Goal: Understand process/instructions: Learn how to perform a task or action

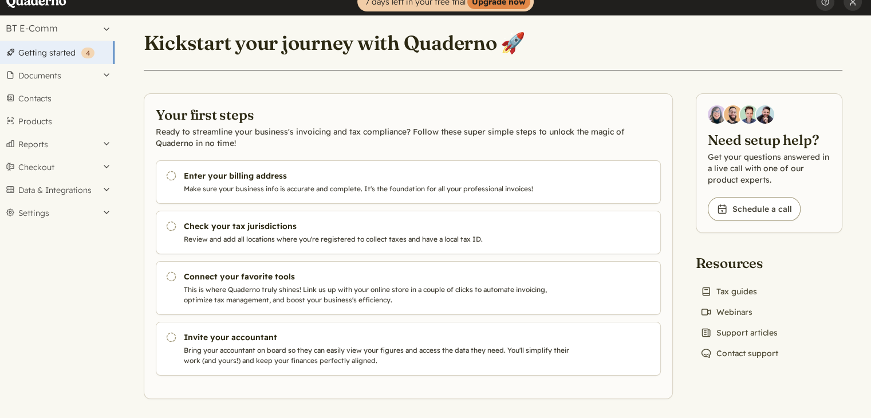
scroll to position [15, 0]
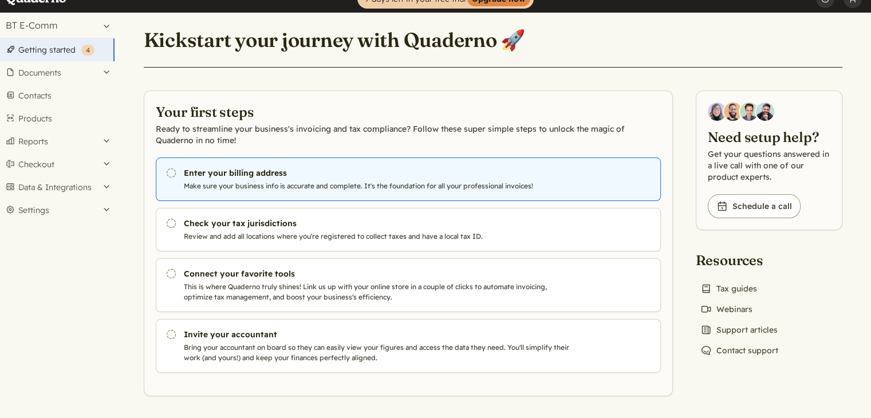
click at [333, 181] on p "Make sure your business info is accurate and complete. It's the foundation for …" at bounding box center [379, 186] width 391 height 10
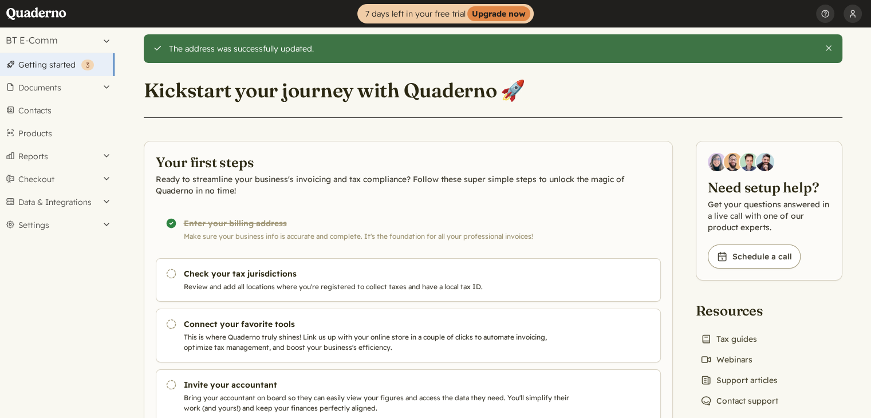
click at [276, 277] on h3 "Check your tax jurisdictions" at bounding box center [379, 273] width 391 height 11
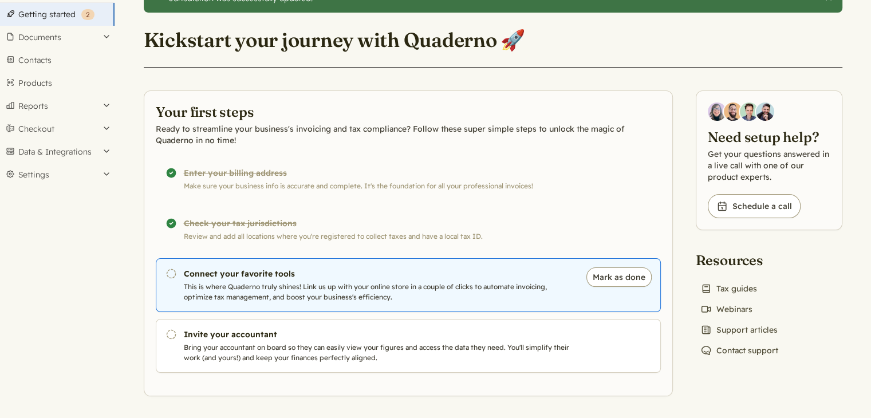
click at [436, 290] on p "This is where Quaderno truly shines! Link us up with your online store in a cou…" at bounding box center [379, 292] width 391 height 21
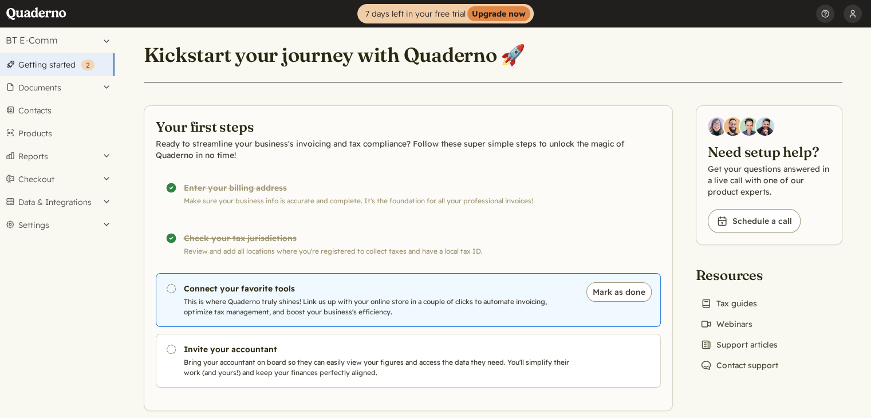
click at [190, 298] on p "This is where Quaderno truly shines! Link us up with your online store in a cou…" at bounding box center [379, 307] width 391 height 21
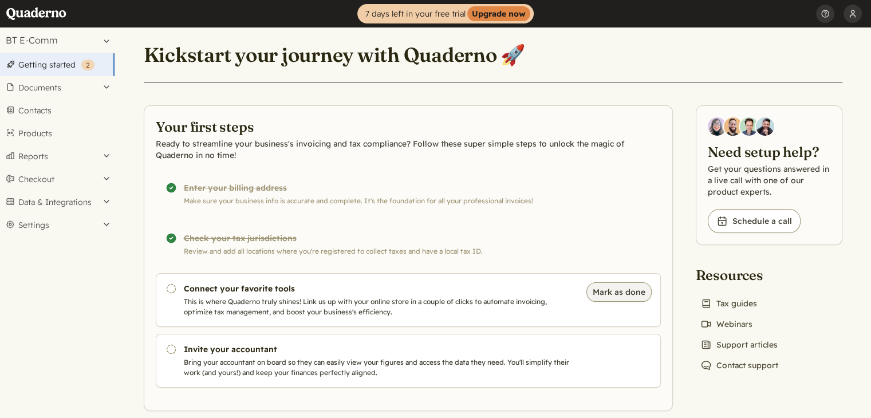
click at [614, 290] on button "Mark as done" at bounding box center [619, 291] width 65 height 19
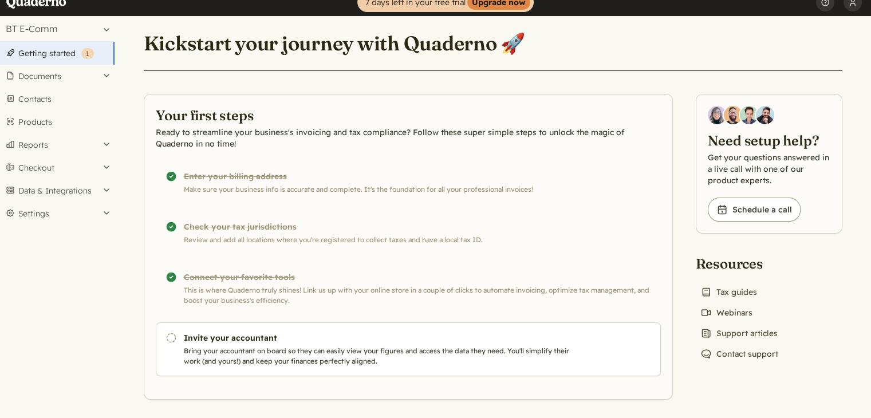
scroll to position [15, 0]
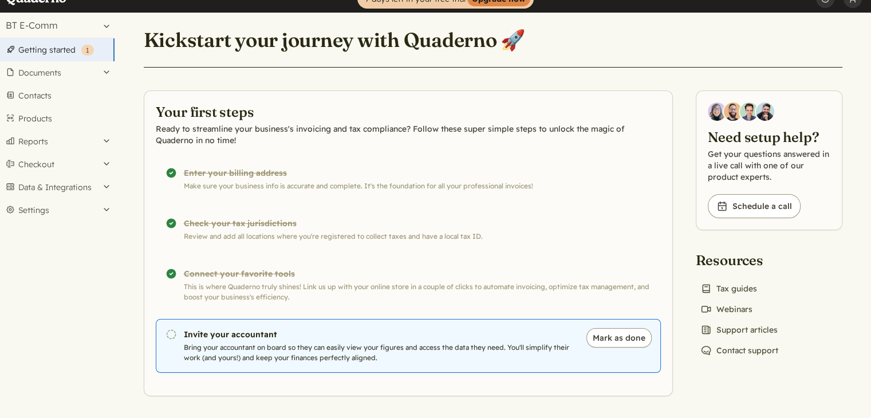
click at [410, 343] on p "Bring your accountant on board so they can easily view your figures and access …" at bounding box center [379, 353] width 391 height 21
